Goal: Information Seeking & Learning: Learn about a topic

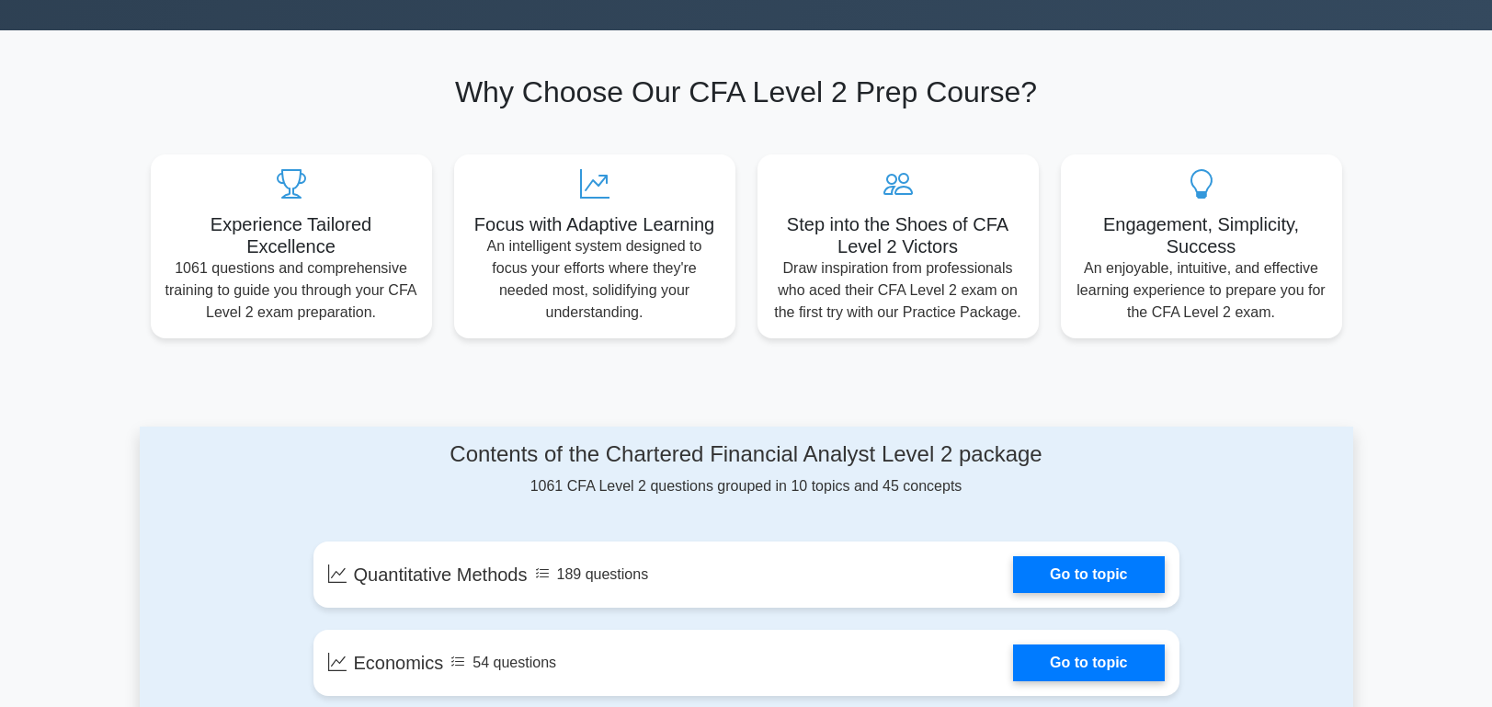
scroll to position [360, 0]
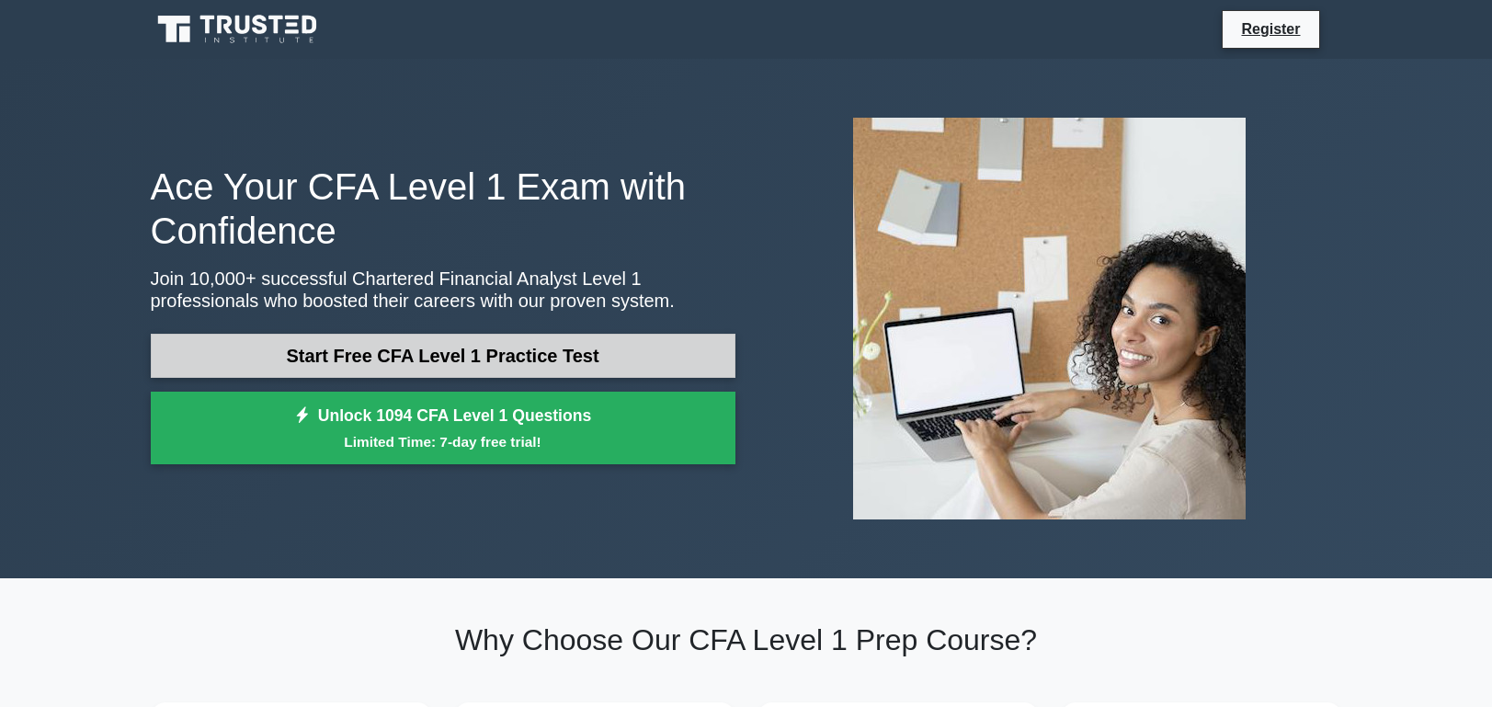
click at [600, 368] on link "Start Free CFA Level 1 Practice Test" at bounding box center [443, 356] width 585 height 44
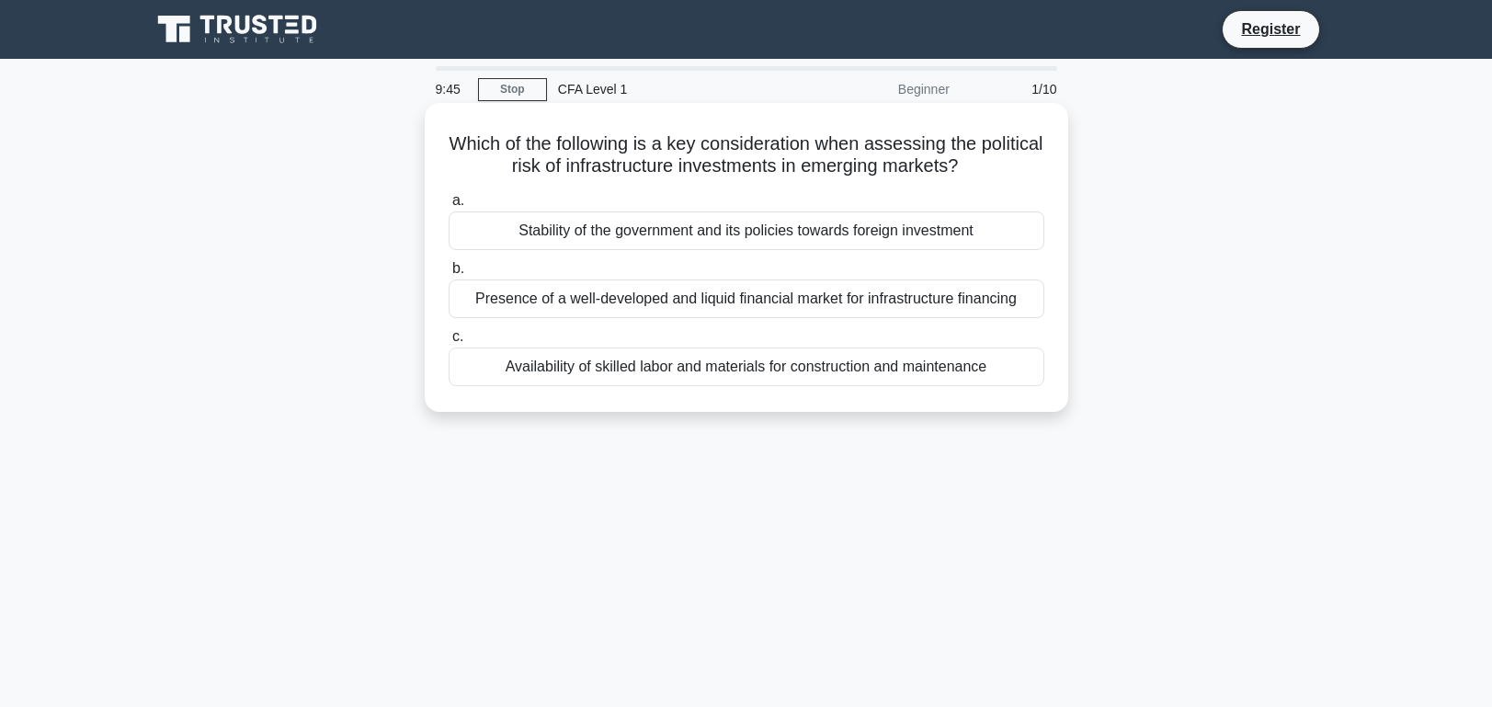
click at [698, 250] on div "Stability of the government and its policies towards foreign investment" at bounding box center [747, 230] width 596 height 39
click at [449, 207] on input "a. Stability of the government and its policies towards foreign investment" at bounding box center [449, 201] width 0 height 12
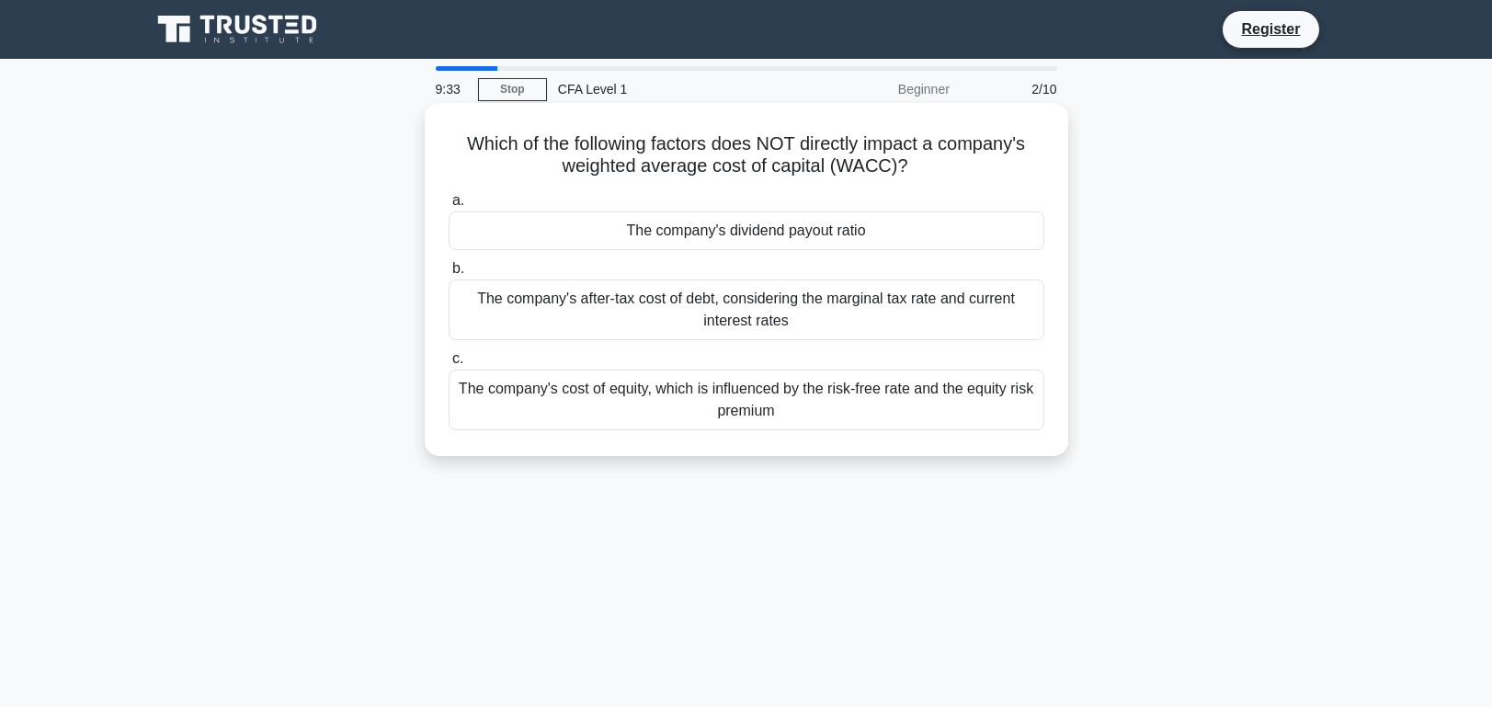
click at [707, 231] on div "The company's dividend payout ratio" at bounding box center [747, 230] width 596 height 39
click at [449, 207] on input "a. The company's dividend payout ratio" at bounding box center [449, 201] width 0 height 12
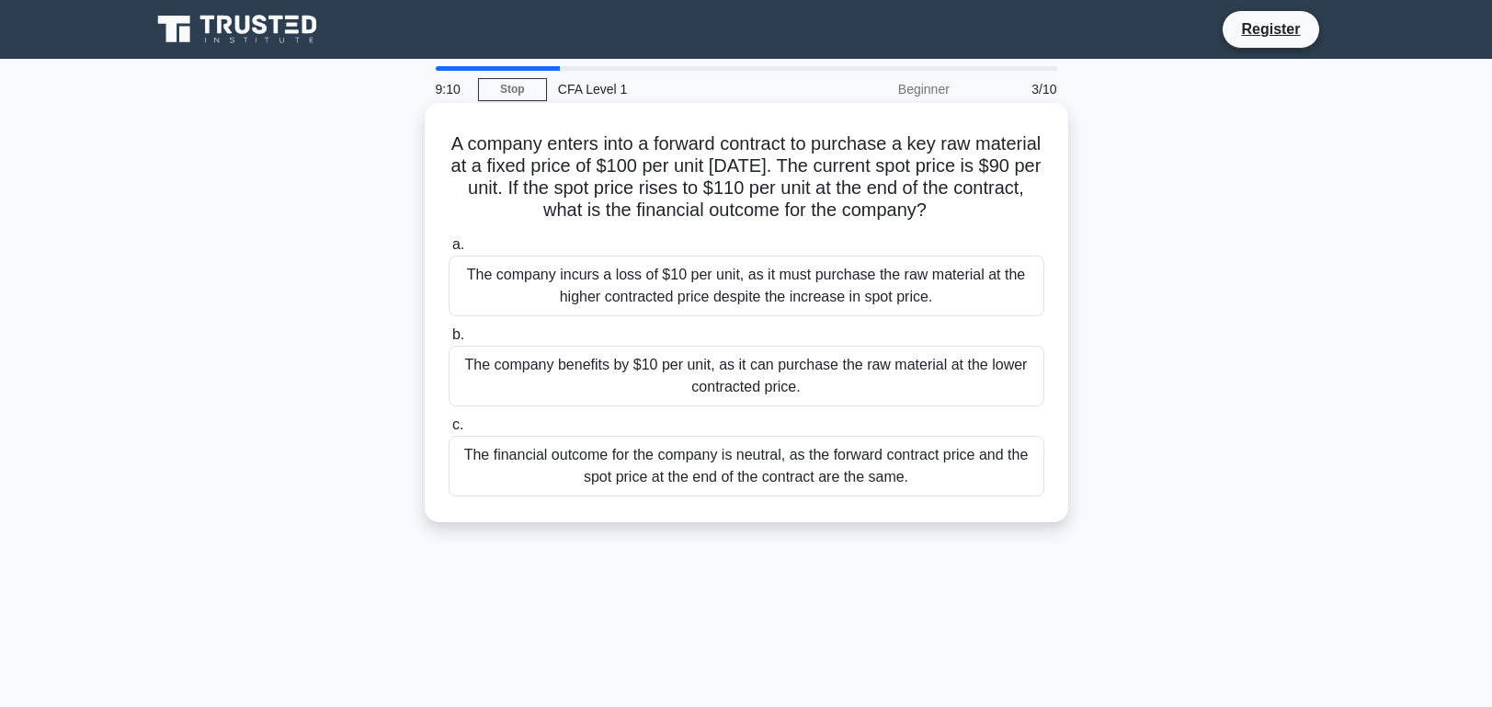
click at [643, 395] on div "The company benefits by $10 per unit, as it can purchase the raw material at th…" at bounding box center [747, 376] width 596 height 61
click at [449, 341] on input "b. The company benefits by $10 per unit, as it can purchase the raw material at…" at bounding box center [449, 335] width 0 height 12
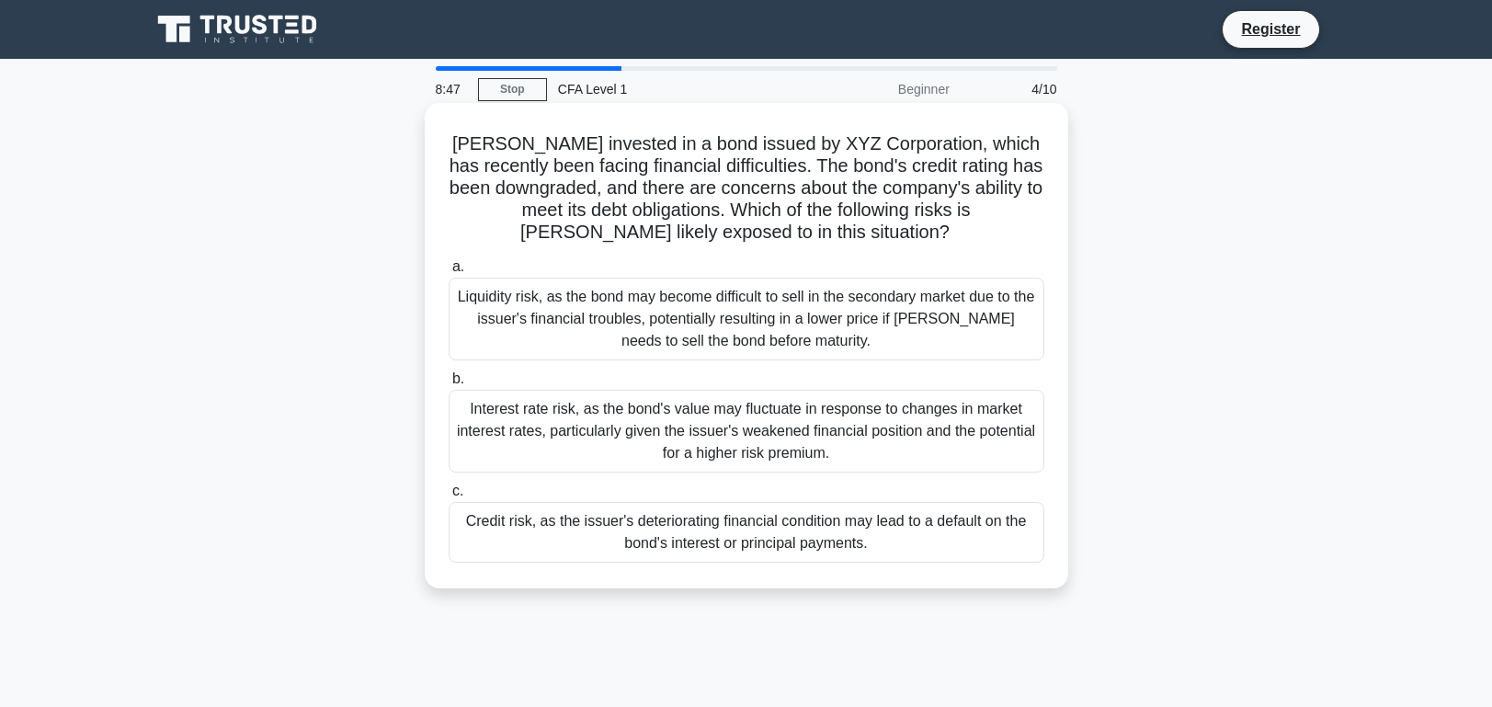
click at [661, 558] on div "Credit risk, as the issuer's deteriorating financial condition may lead to a de…" at bounding box center [747, 532] width 596 height 61
click at [449, 497] on input "c. Credit risk, as the issuer's deteriorating financial condition may lead to a…" at bounding box center [449, 491] width 0 height 12
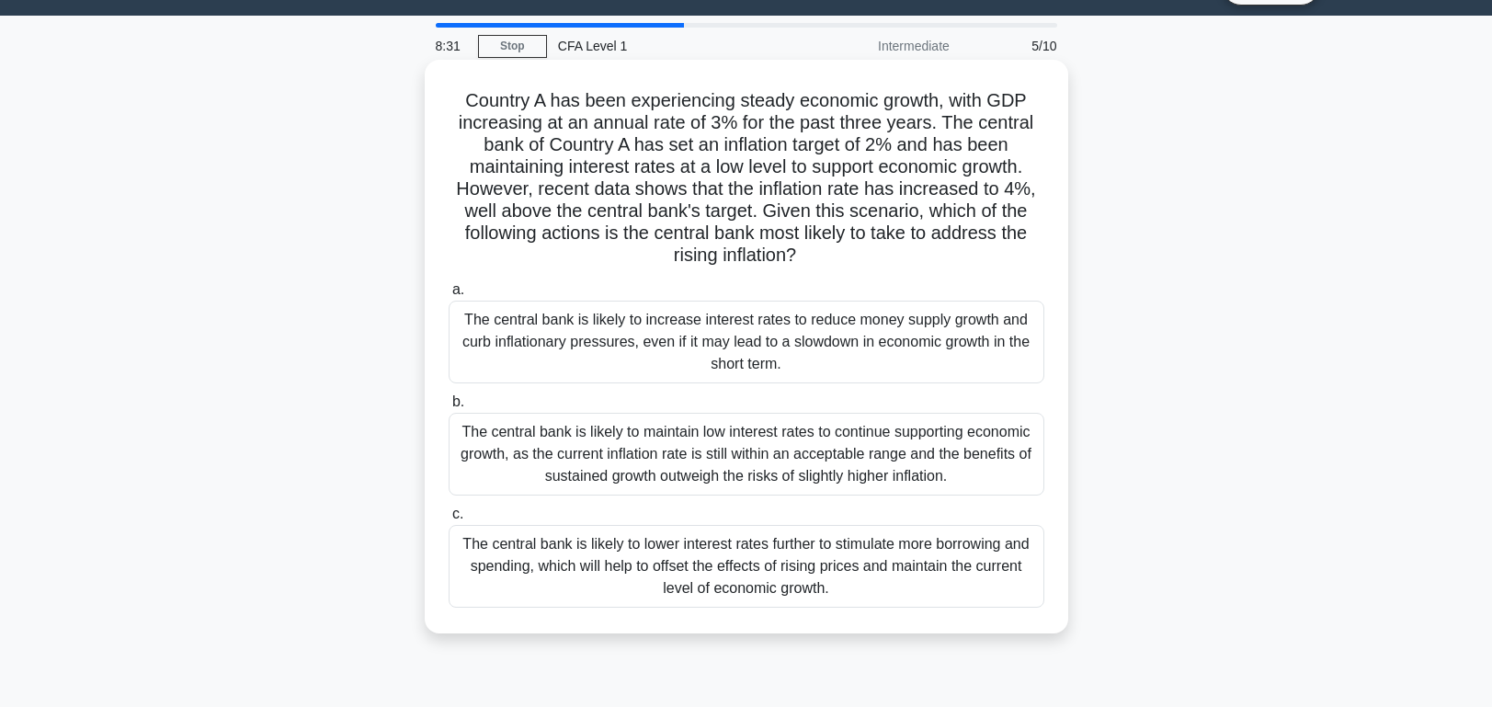
scroll to position [55, 0]
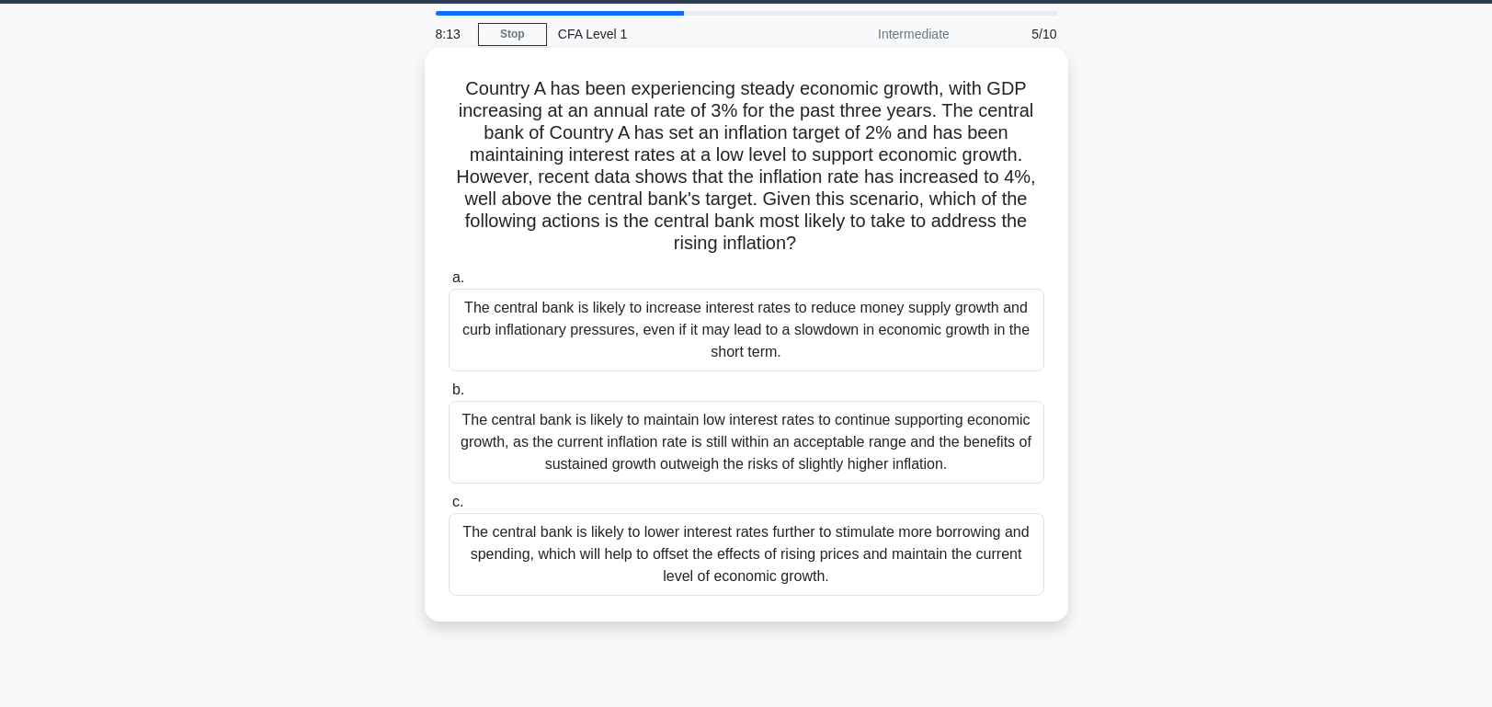
click at [666, 449] on div "The central bank is likely to maintain low interest rates to continue supportin…" at bounding box center [747, 442] width 596 height 83
click at [449, 396] on input "b. The central bank is likely to maintain low interest rates to continue suppor…" at bounding box center [449, 390] width 0 height 12
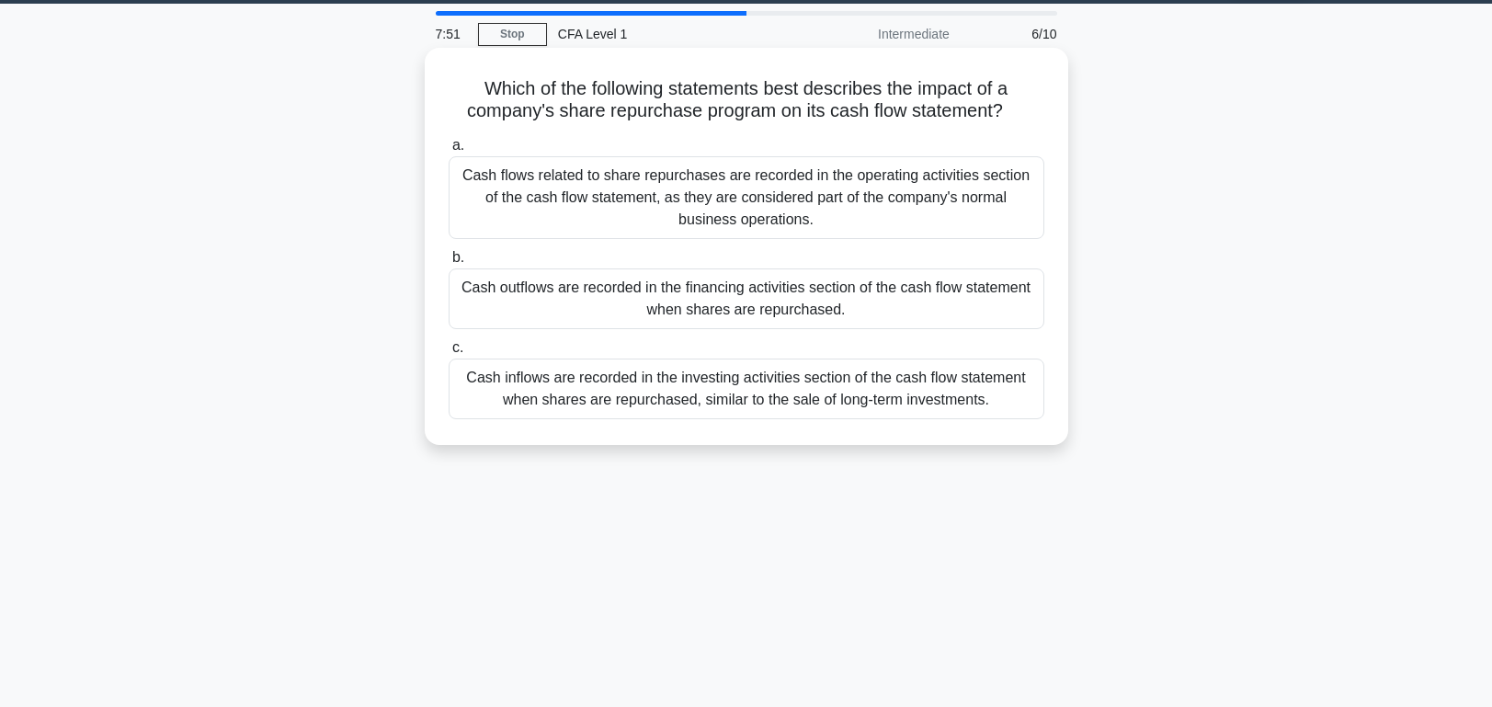
click at [735, 325] on div "Cash outflows are recorded in the financing activities section of the cash flow…" at bounding box center [747, 298] width 596 height 61
click at [449, 264] on input "b. Cash outflows are recorded in the financing activities section of the cash f…" at bounding box center [449, 258] width 0 height 12
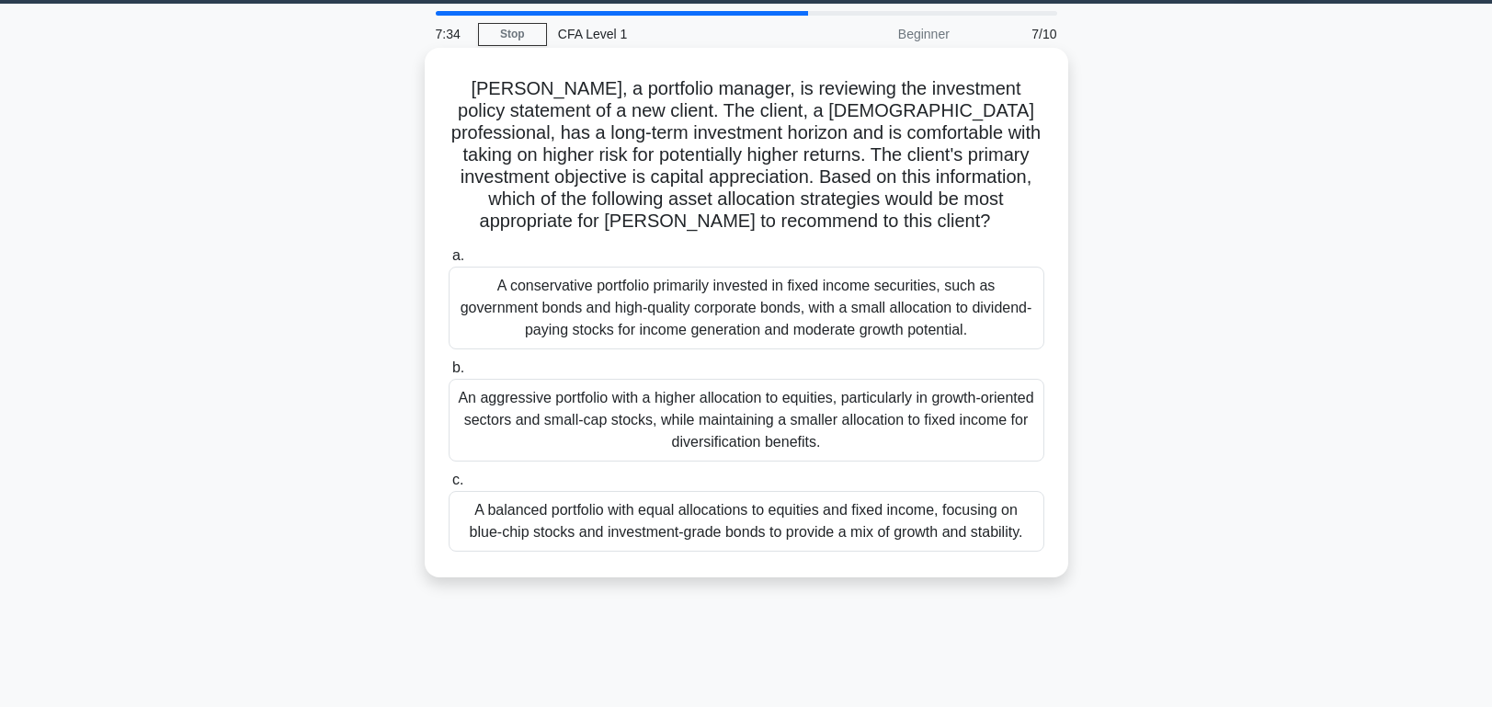
click at [642, 459] on div "An aggressive portfolio with a higher allocation to equities, particularly in g…" at bounding box center [747, 420] width 596 height 83
click at [449, 374] on input "b. An aggressive portfolio with a higher allocation to equities, particularly i…" at bounding box center [449, 368] width 0 height 12
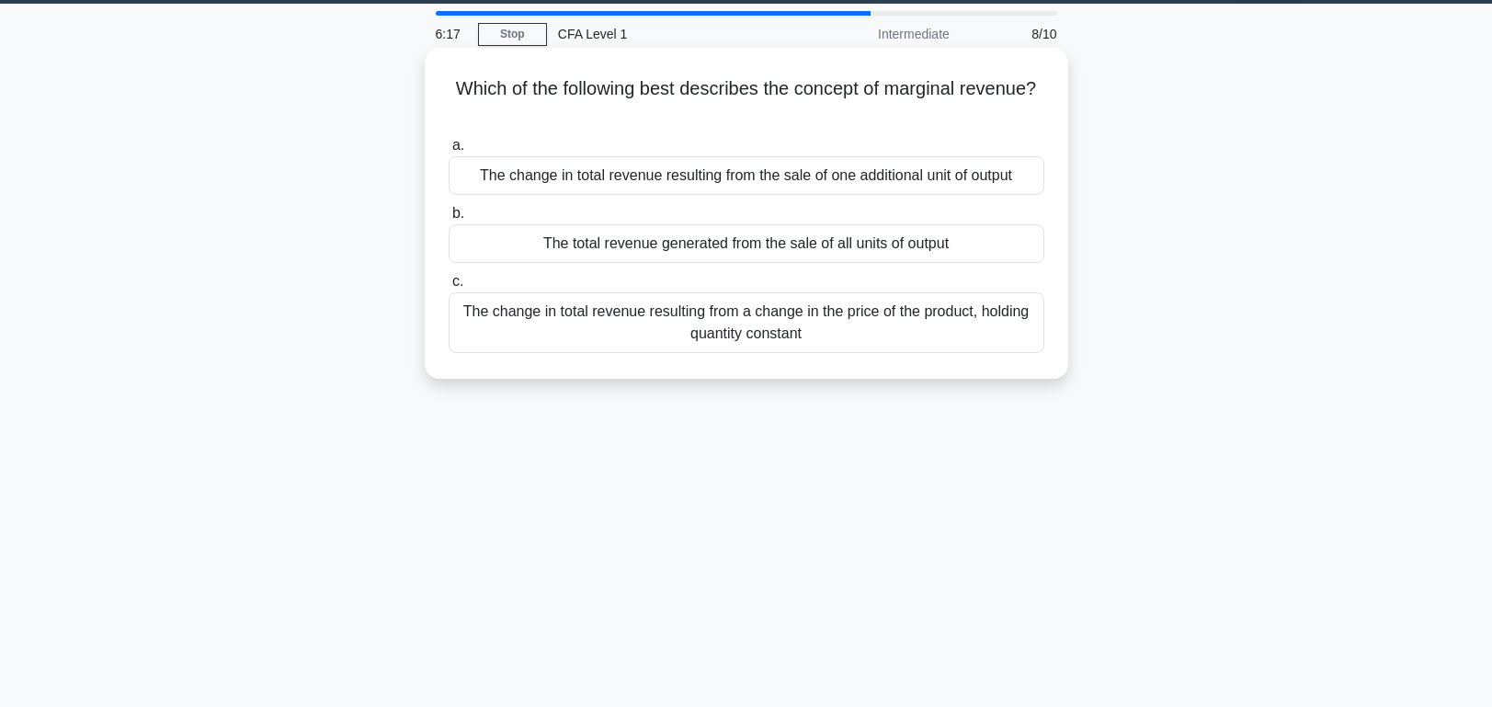
click at [801, 195] on div "The change in total revenue resulting from the sale of one additional unit of o…" at bounding box center [747, 175] width 596 height 39
click at [449, 152] on input "a. The change in total revenue resulting from the sale of one additional unit o…" at bounding box center [449, 146] width 0 height 12
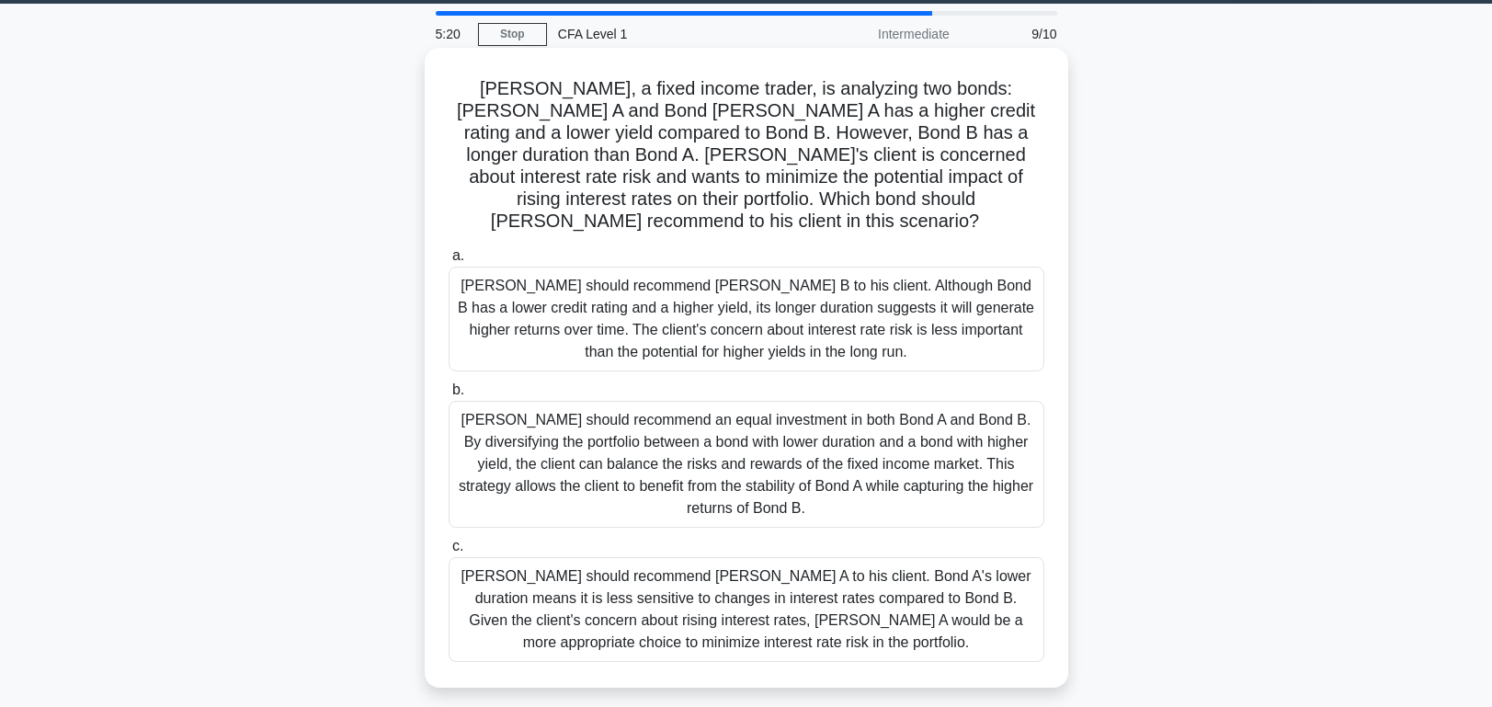
click at [786, 615] on div "Tom should recommend Bond A to his client. Bond A's lower duration means it is …" at bounding box center [747, 609] width 596 height 105
click at [449, 552] on input "c. Tom should recommend Bond A to his client. Bond A's lower duration means it …" at bounding box center [449, 547] width 0 height 12
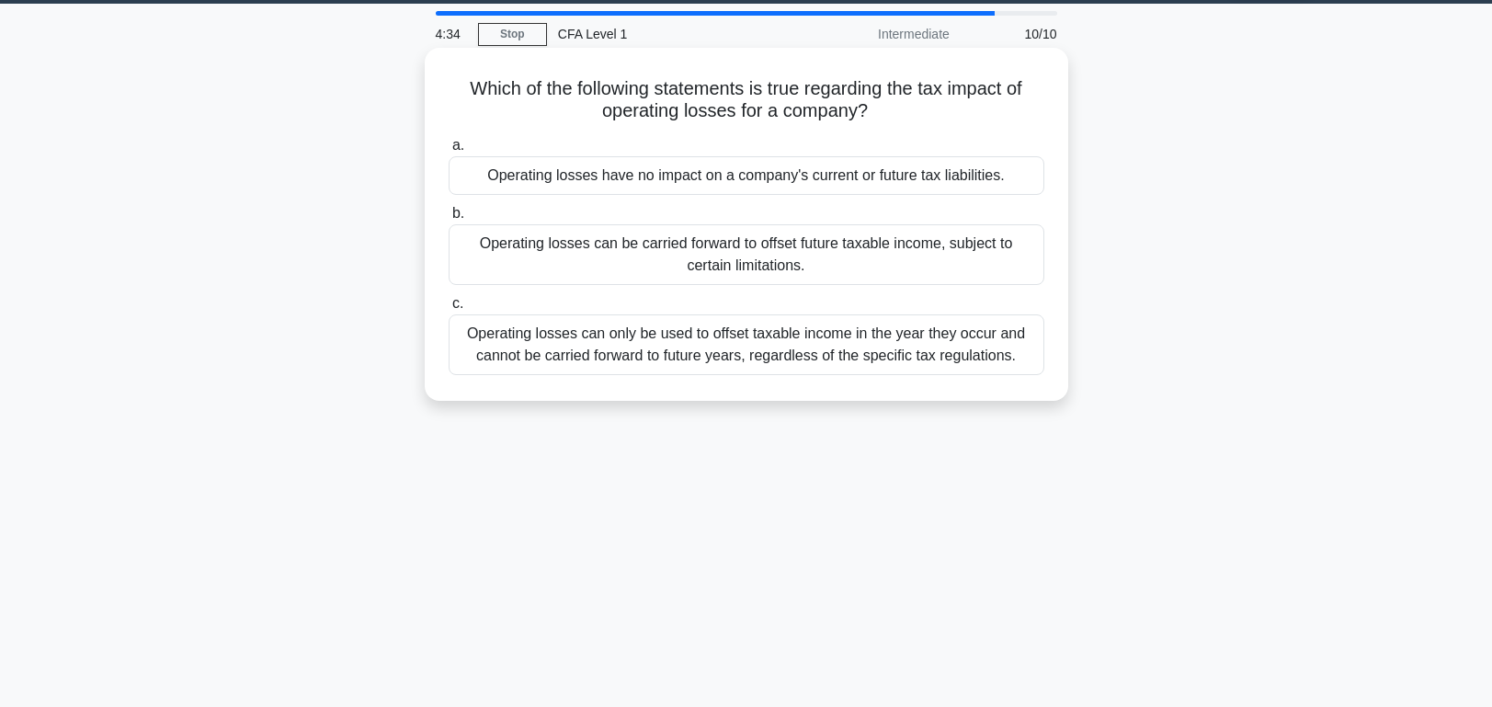
click at [596, 285] on div "Operating losses can be carried forward to offset future taxable income, subjec…" at bounding box center [747, 254] width 596 height 61
click at [449, 220] on input "b. Operating losses can be carried forward to offset future taxable income, sub…" at bounding box center [449, 214] width 0 height 12
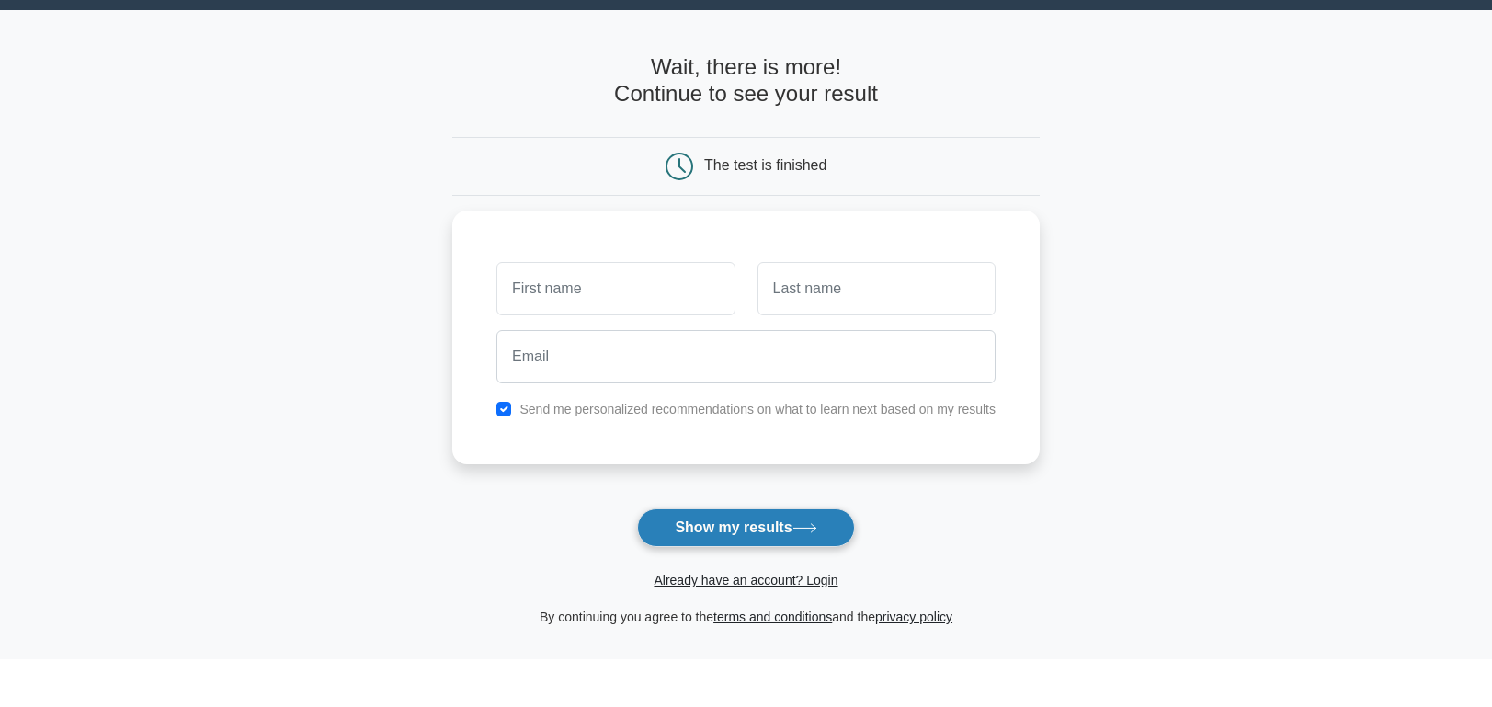
click at [746, 557] on button "Show my results" at bounding box center [745, 576] width 217 height 39
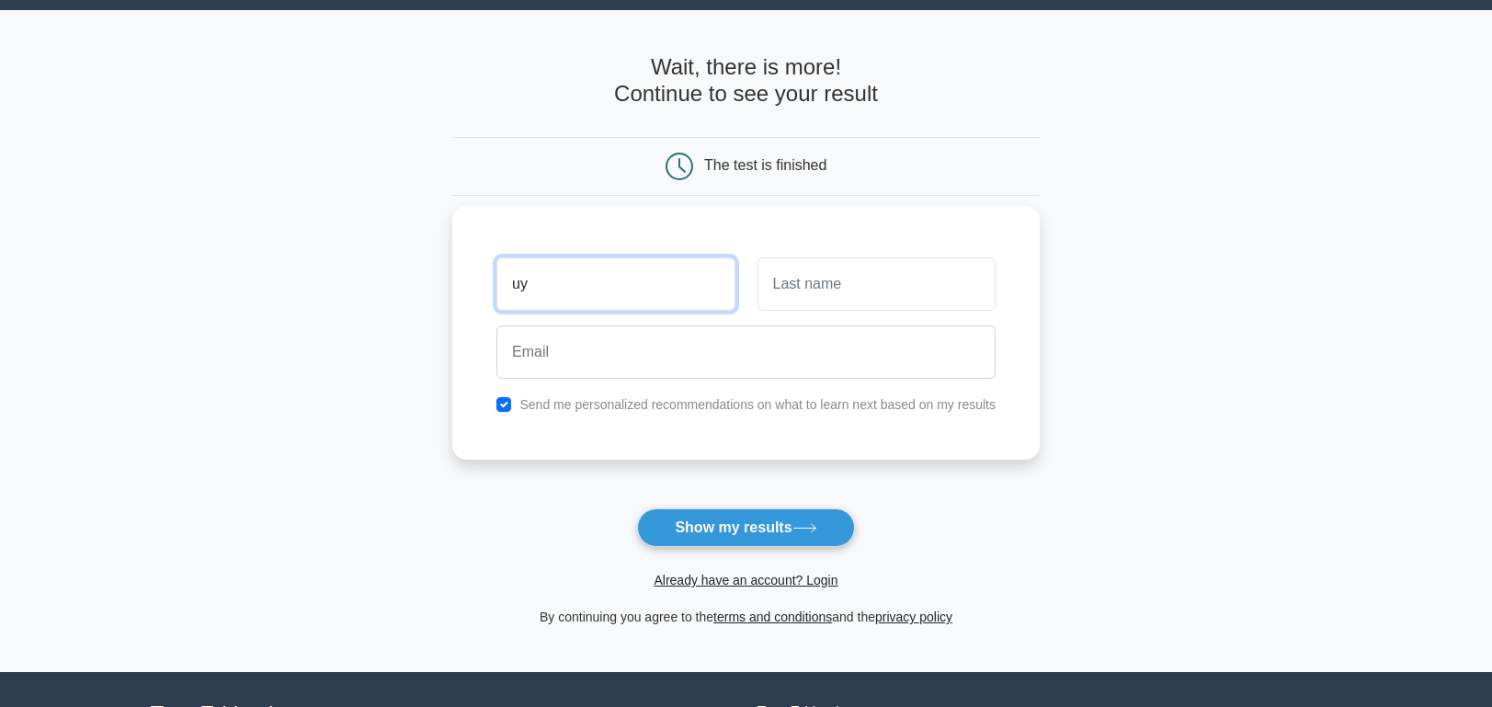
type input "uy"
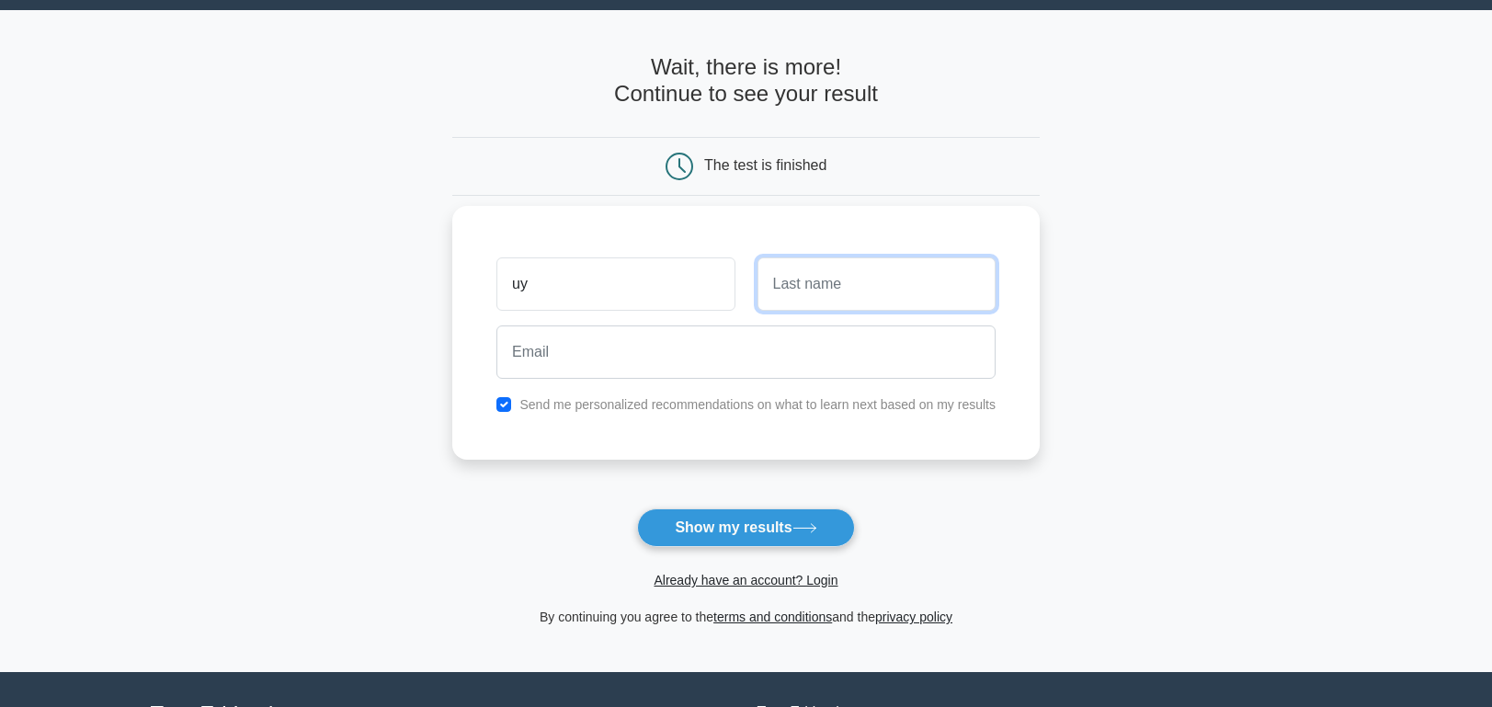
click at [799, 304] on input "text" at bounding box center [876, 283] width 238 height 53
type input "tran"
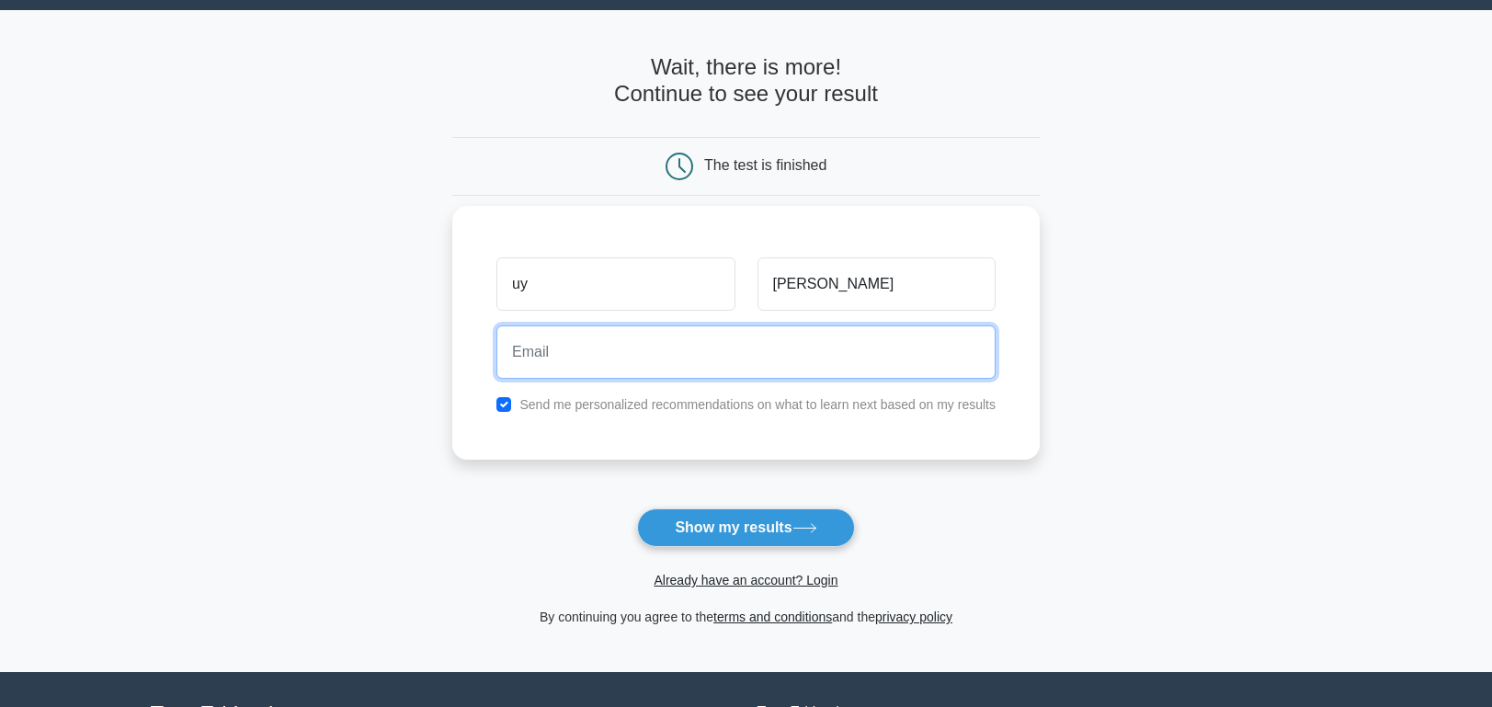
click at [716, 333] on input "email" at bounding box center [745, 351] width 499 height 53
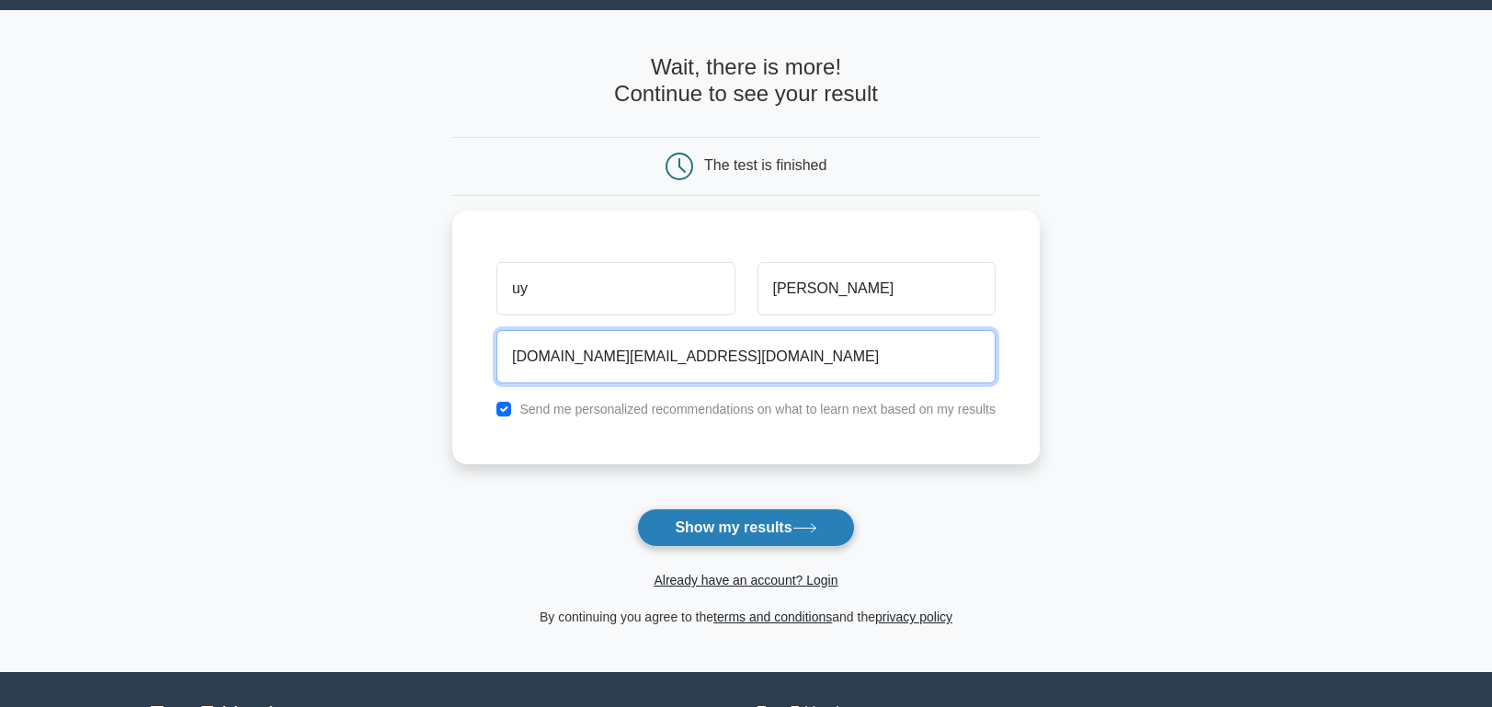
type input "cfvn.uy@gmail.com"
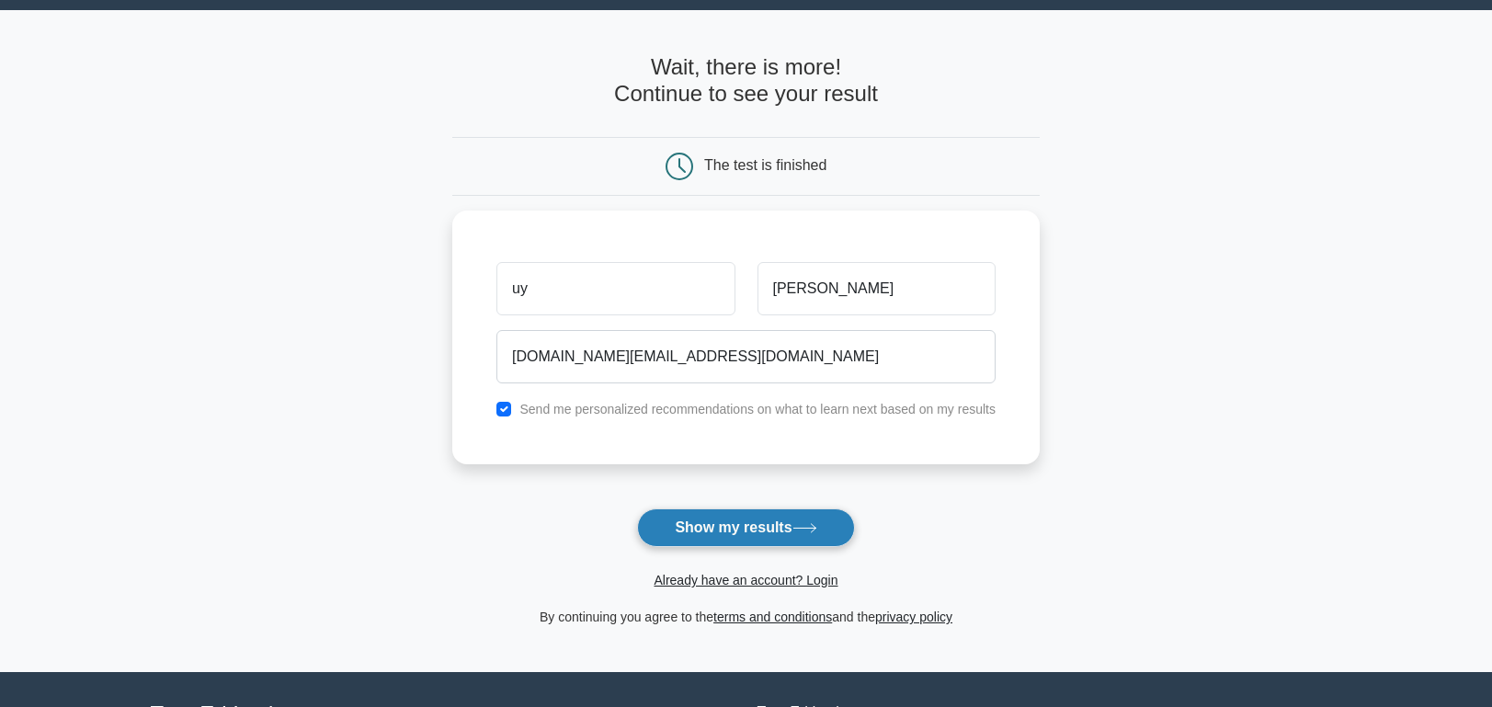
click at [729, 509] on button "Show my results" at bounding box center [745, 527] width 217 height 39
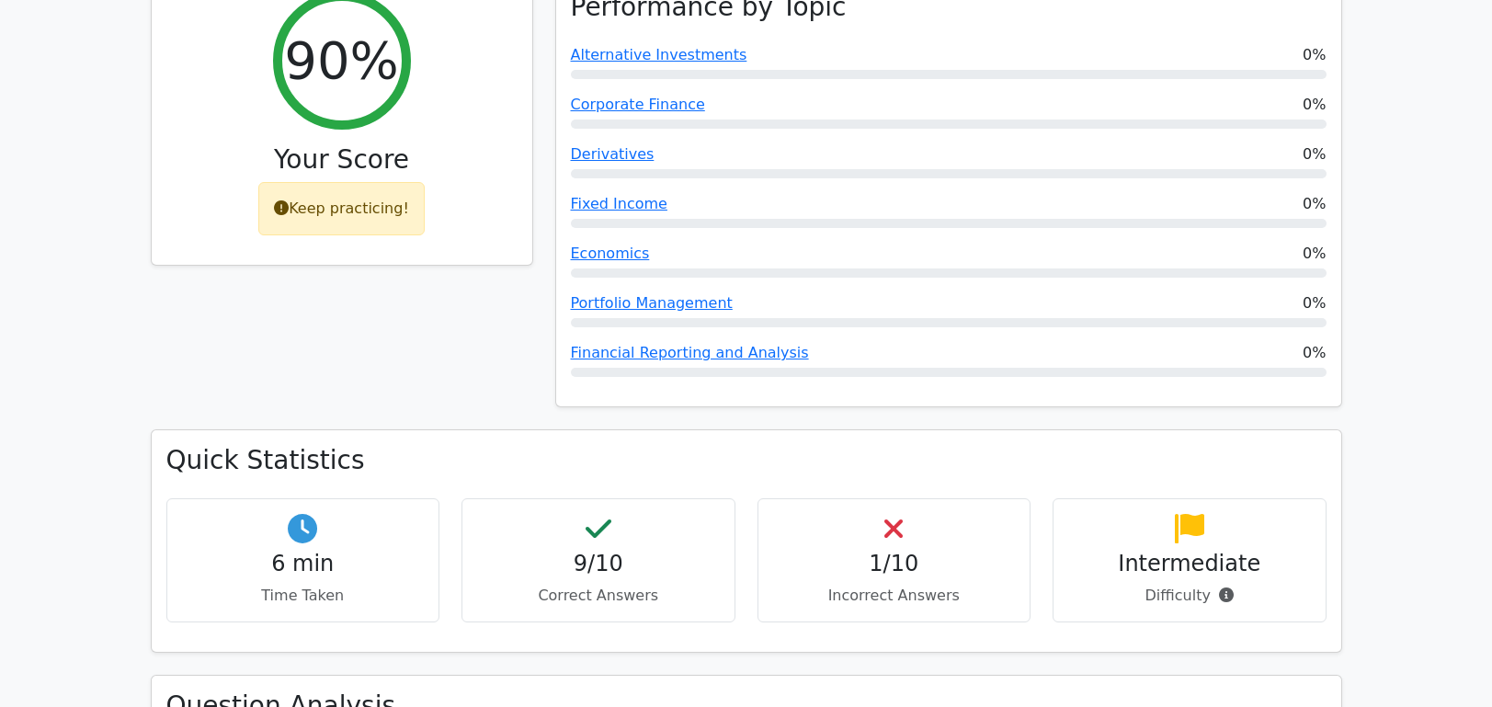
scroll to position [799, 0]
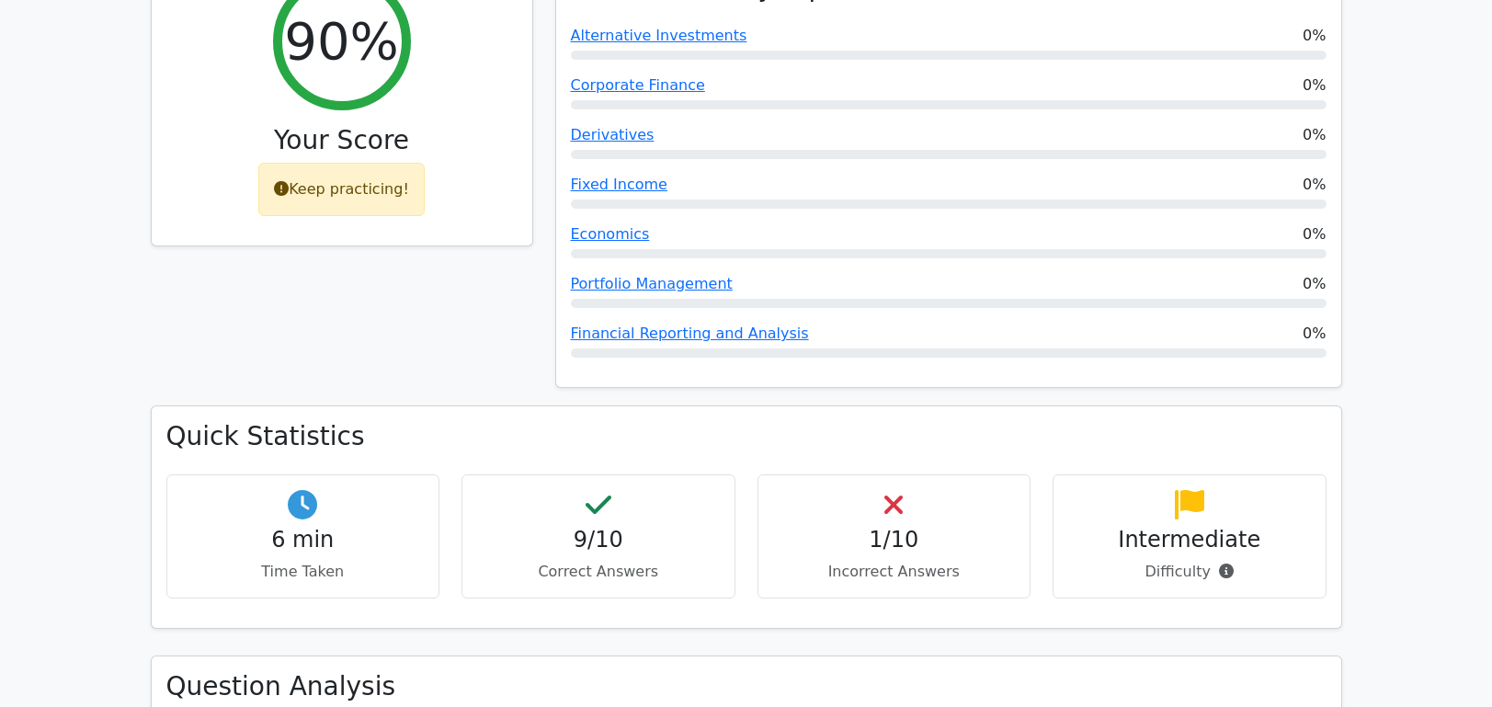
click at [869, 527] on h4 "1/10" at bounding box center [894, 540] width 243 height 27
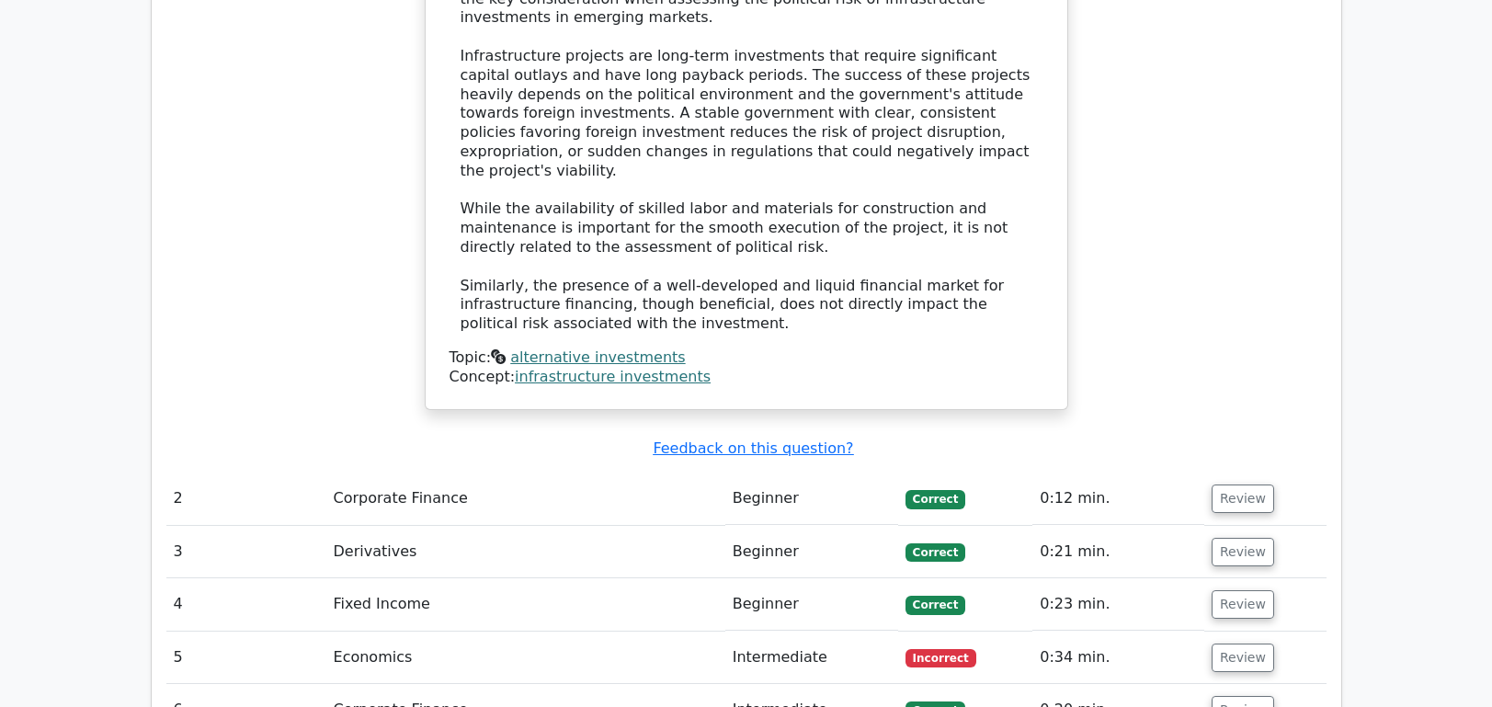
scroll to position [2077, 0]
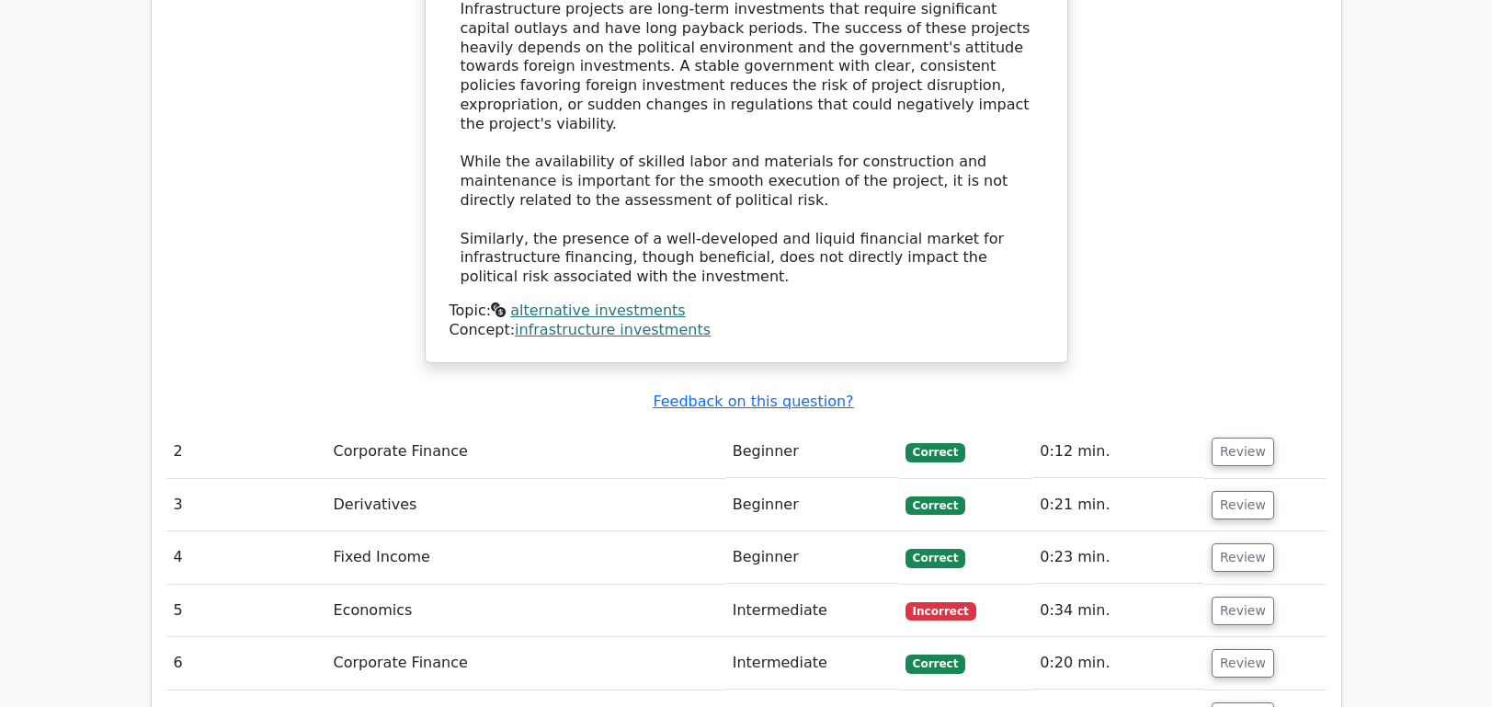
click at [753, 585] on td "Intermediate" at bounding box center [811, 611] width 173 height 52
click at [1212, 597] on button "Review" at bounding box center [1243, 611] width 63 height 28
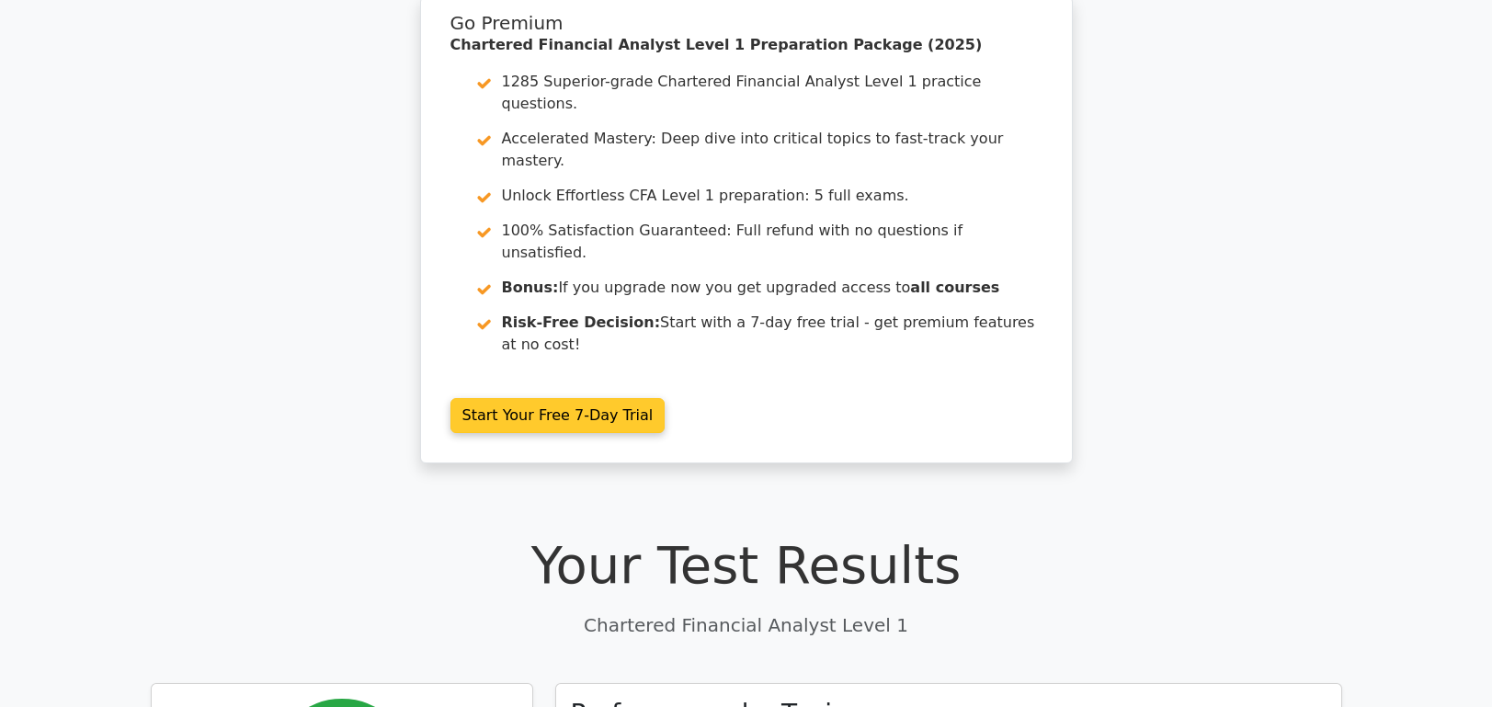
scroll to position [6, 0]
